Goal: Find specific page/section: Find specific page/section

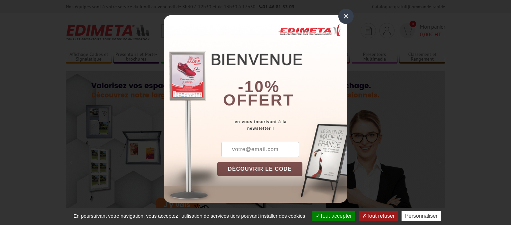
click at [348, 18] on div "×" at bounding box center [345, 16] width 15 height 15
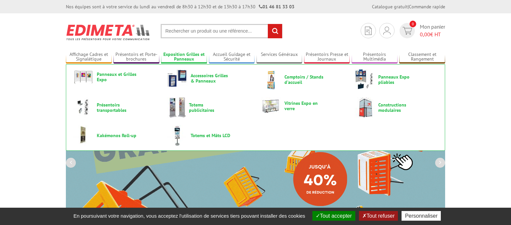
click at [184, 57] on link "Exposition Grilles et Panneaux" at bounding box center [184, 57] width 46 height 11
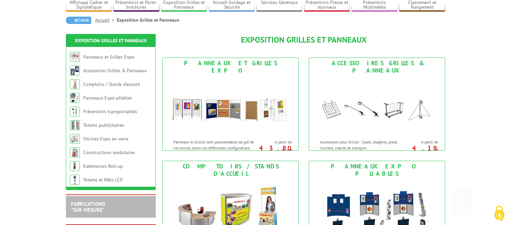
scroll to position [35, 0]
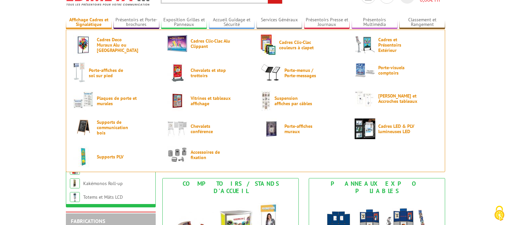
click at [89, 22] on link "Affichage Cadres et Signalétique" at bounding box center [89, 22] width 46 height 11
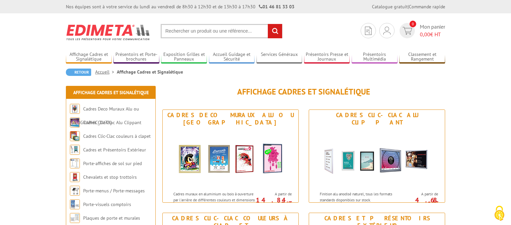
click at [233, 32] on input "text" at bounding box center [222, 31] width 122 height 14
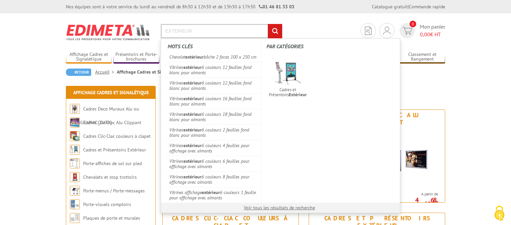
type input "EXTERIEUR"
click at [268, 24] on input "rechercher" at bounding box center [275, 31] width 14 height 14
